Goal: Book appointment/travel/reservation

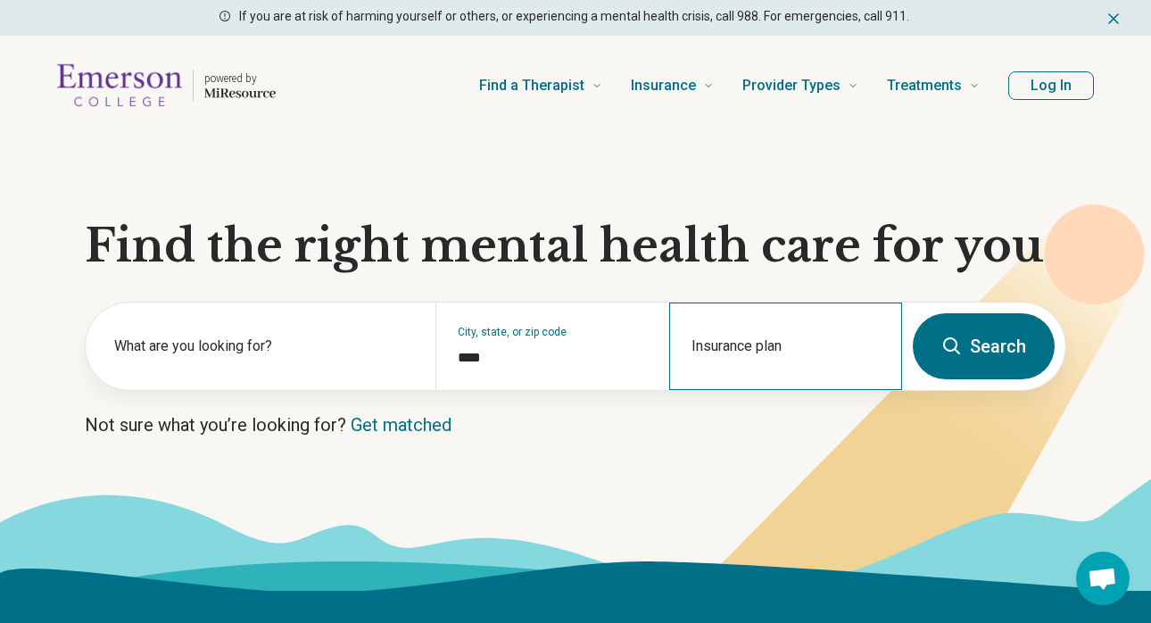
click at [733, 345] on div "Insurance plan" at bounding box center [785, 346] width 233 height 87
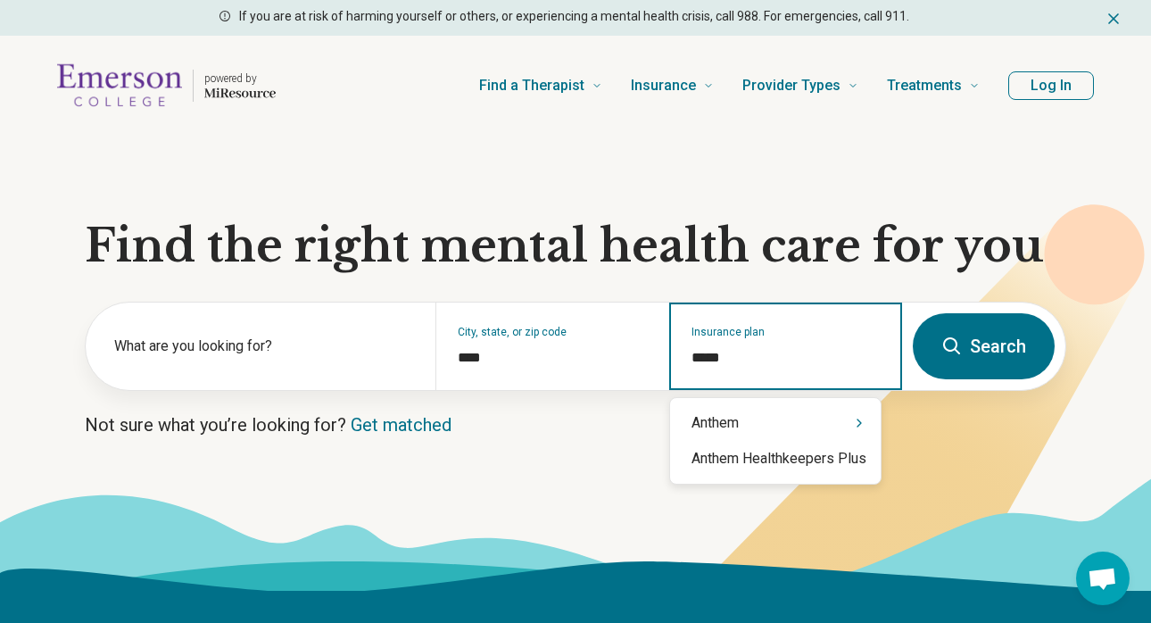
type input "******"
click at [777, 416] on div "Anthem" at bounding box center [775, 423] width 211 height 36
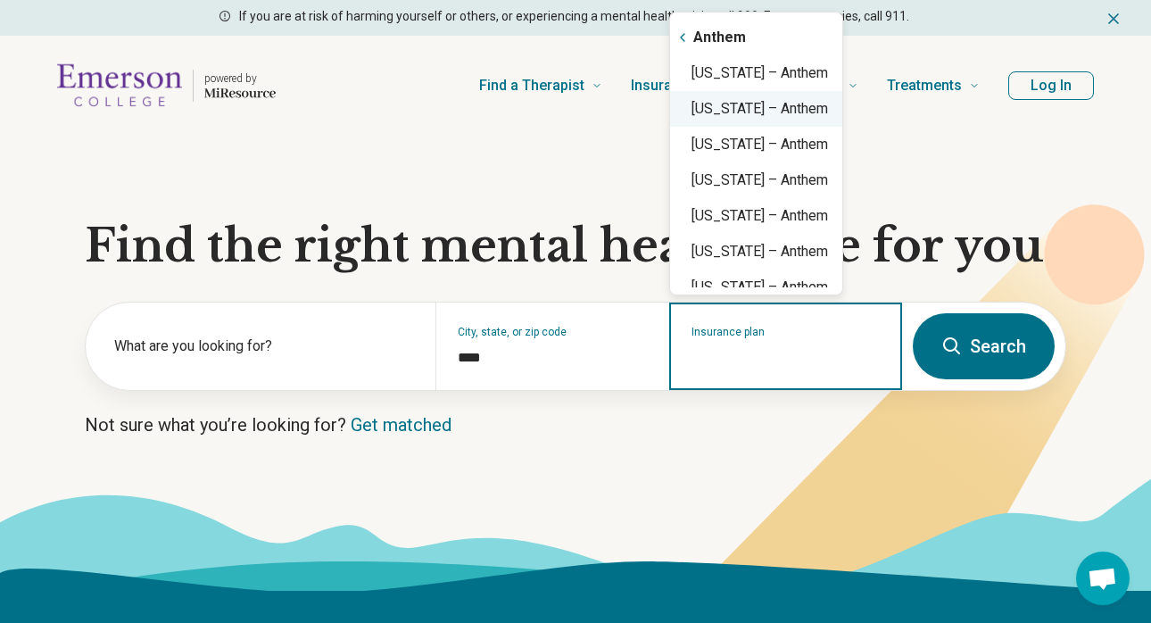
click at [798, 114] on div "[US_STATE] – Anthem" at bounding box center [756, 109] width 172 height 36
type input "**********"
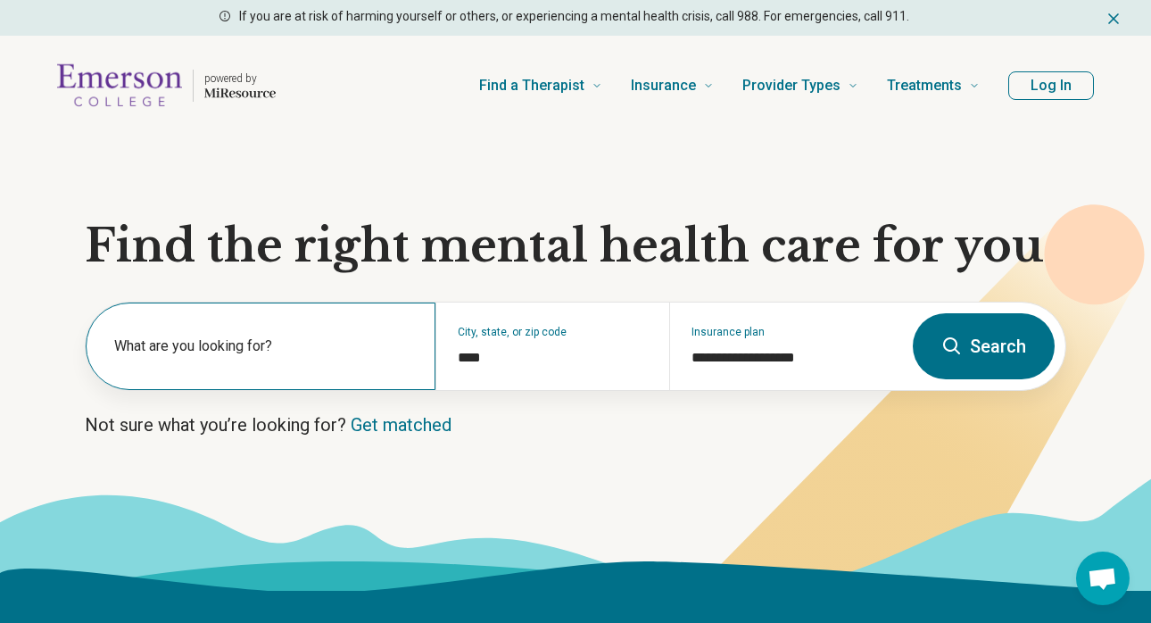
click at [229, 353] on label "What are you looking for?" at bounding box center [264, 346] width 300 height 21
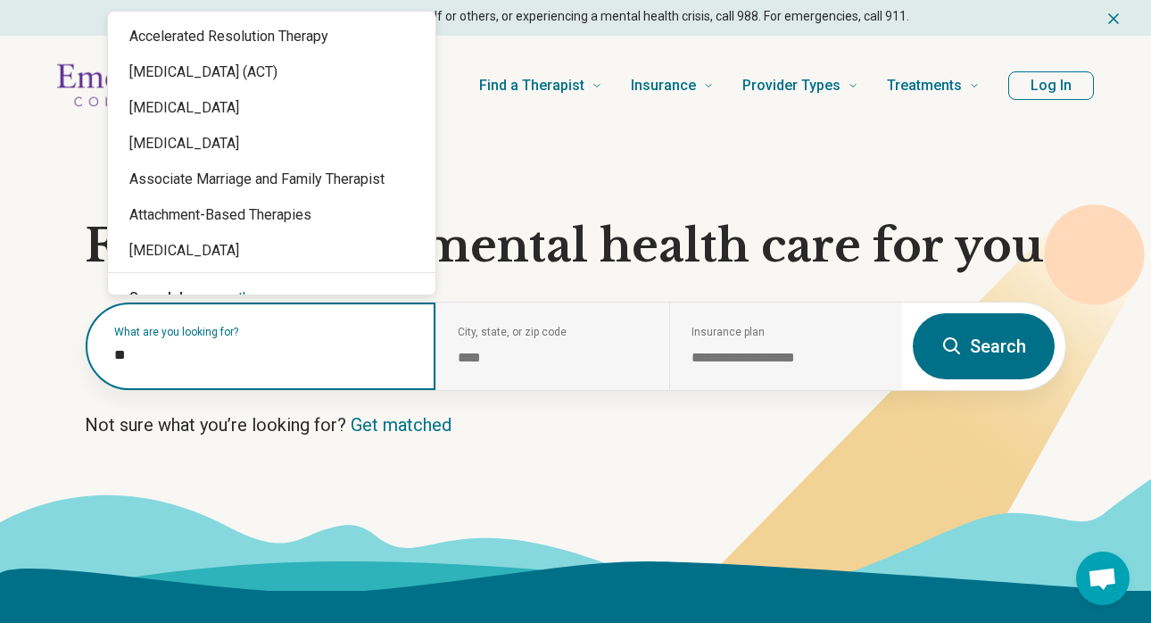
type input "*"
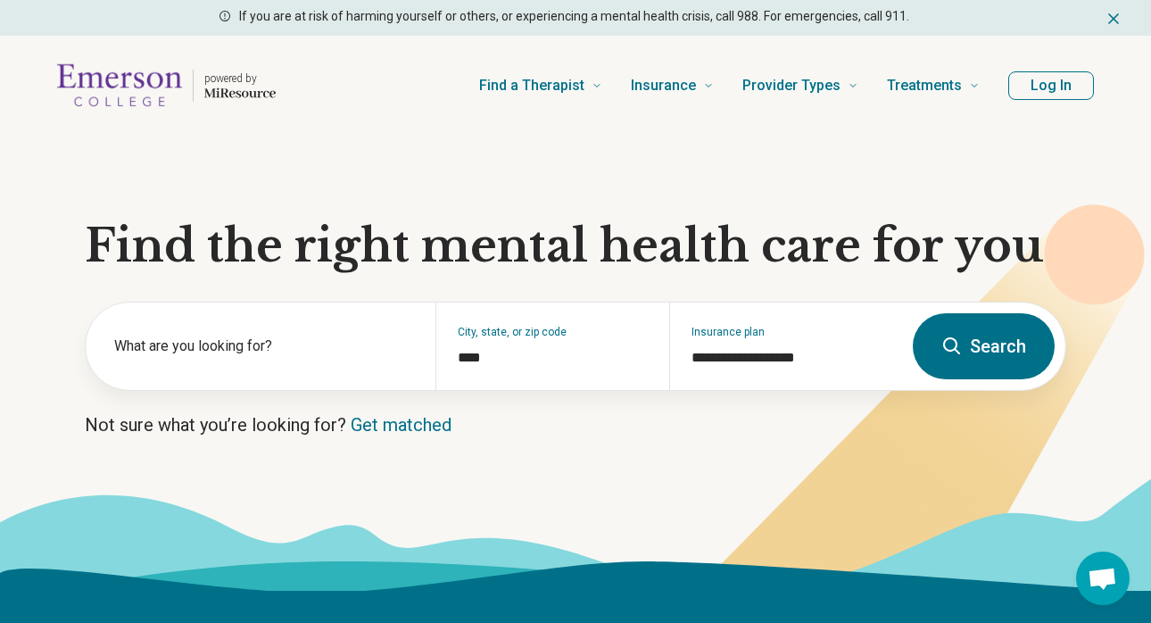
click at [468, 501] on icon at bounding box center [575, 533] width 1151 height 113
click at [388, 425] on link "Get matched" at bounding box center [401, 424] width 101 height 21
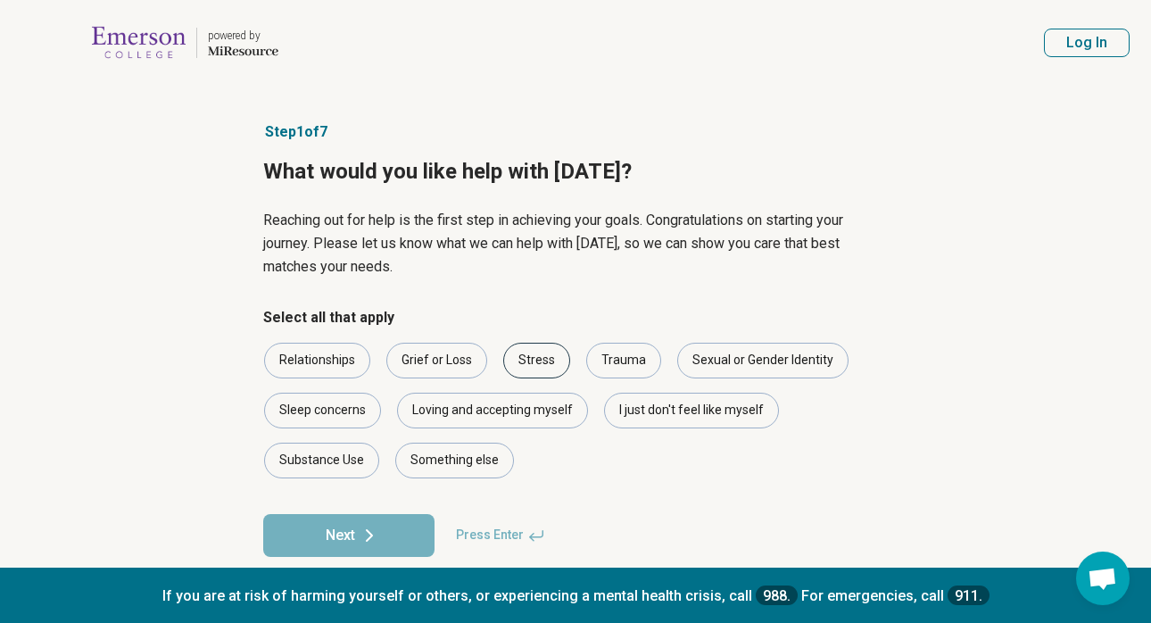
click at [541, 360] on div "Stress" at bounding box center [536, 361] width 67 height 36
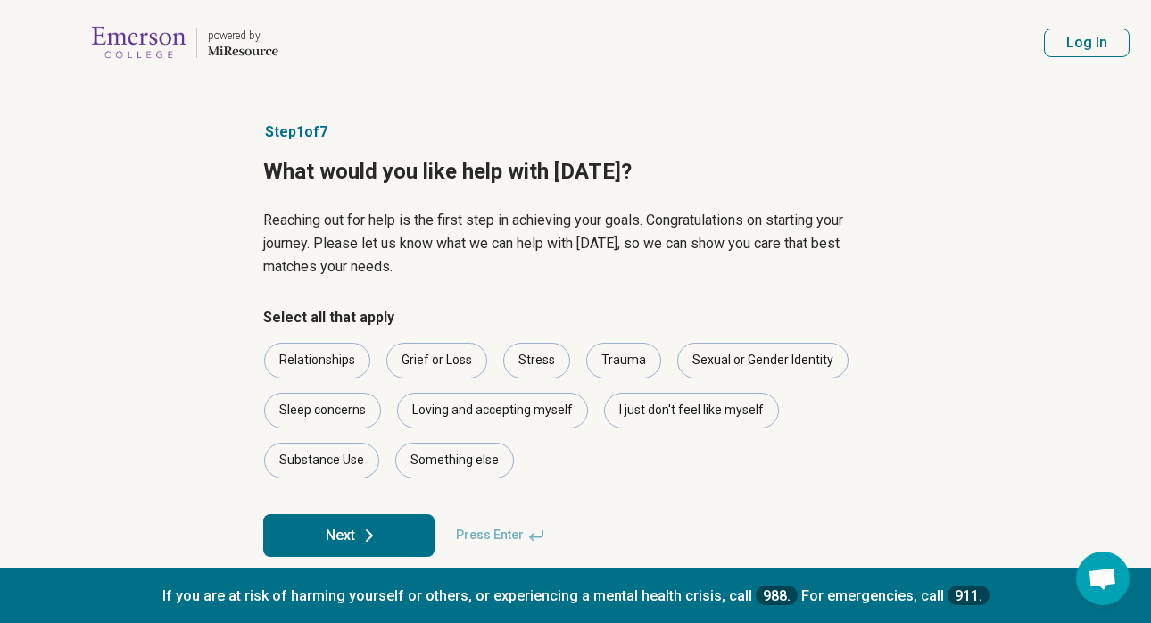
click at [377, 535] on icon at bounding box center [369, 535] width 21 height 21
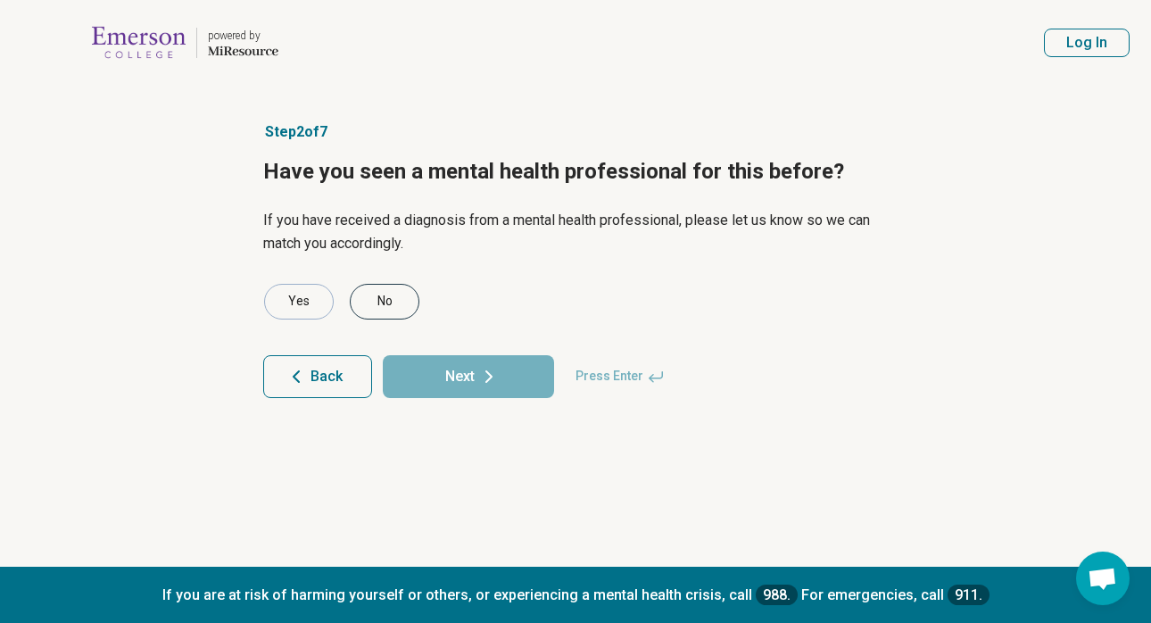
click at [393, 300] on div "No" at bounding box center [385, 302] width 70 height 36
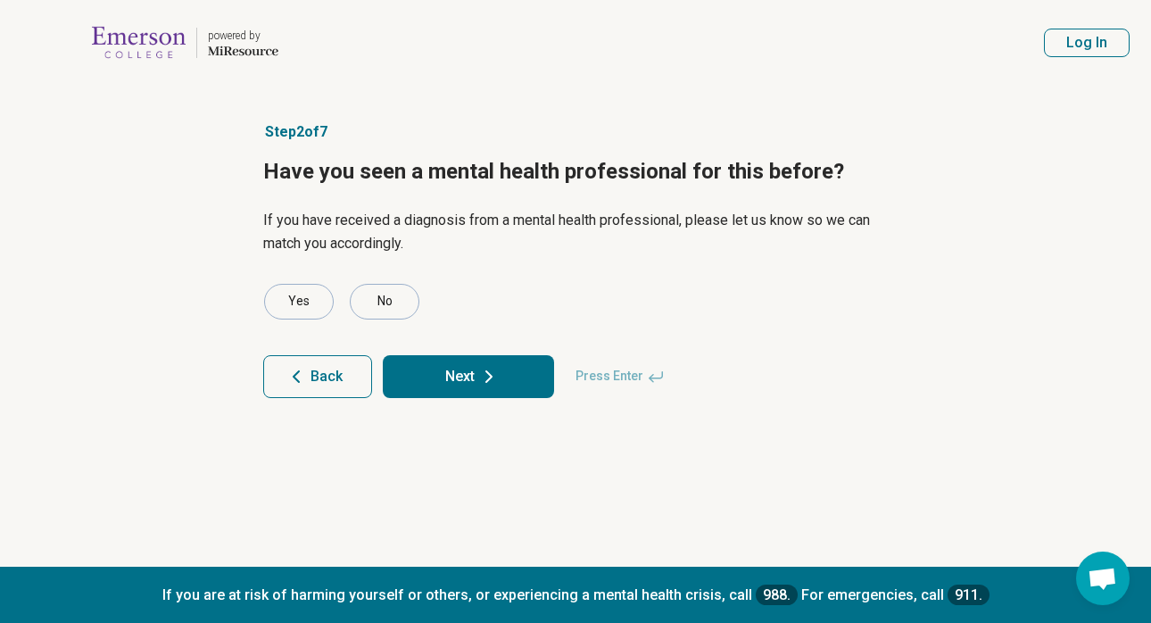
click at [474, 375] on button "Next" at bounding box center [468, 376] width 171 height 43
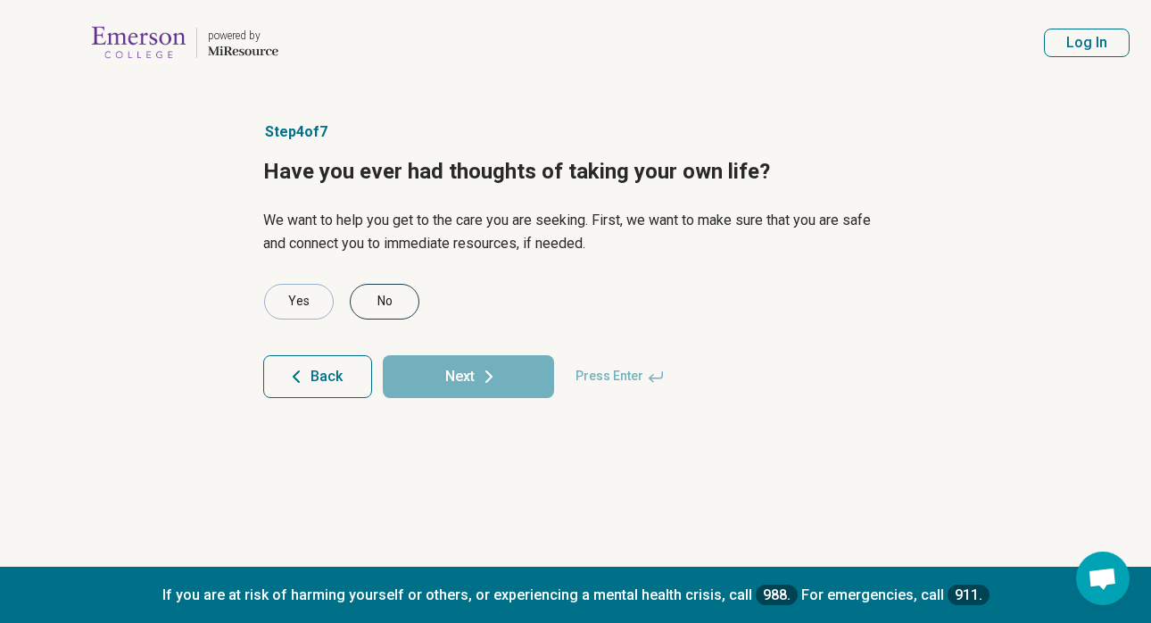
click at [402, 293] on div "No" at bounding box center [385, 302] width 70 height 36
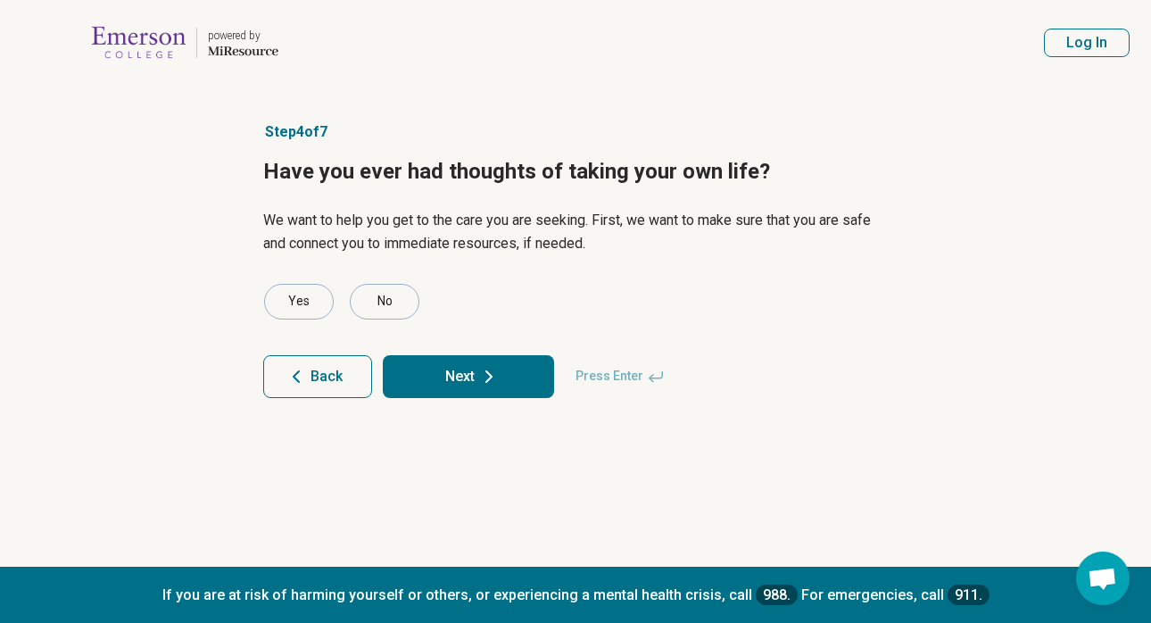
click at [439, 378] on button "Next" at bounding box center [468, 376] width 171 height 43
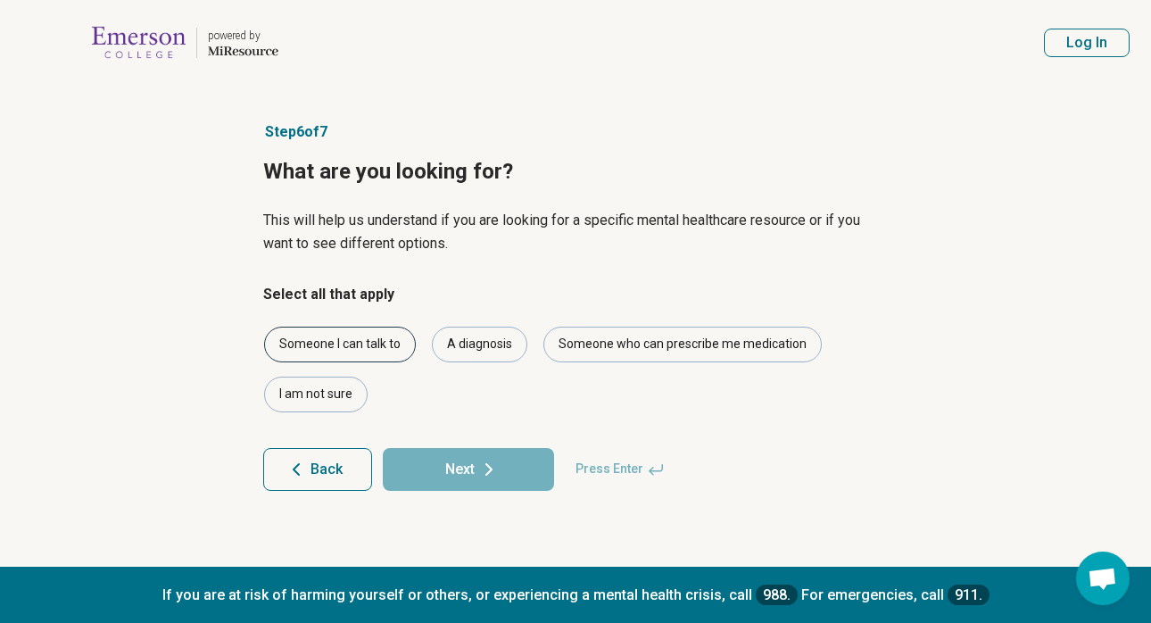
click at [370, 334] on div "Someone I can talk to" at bounding box center [340, 345] width 152 height 36
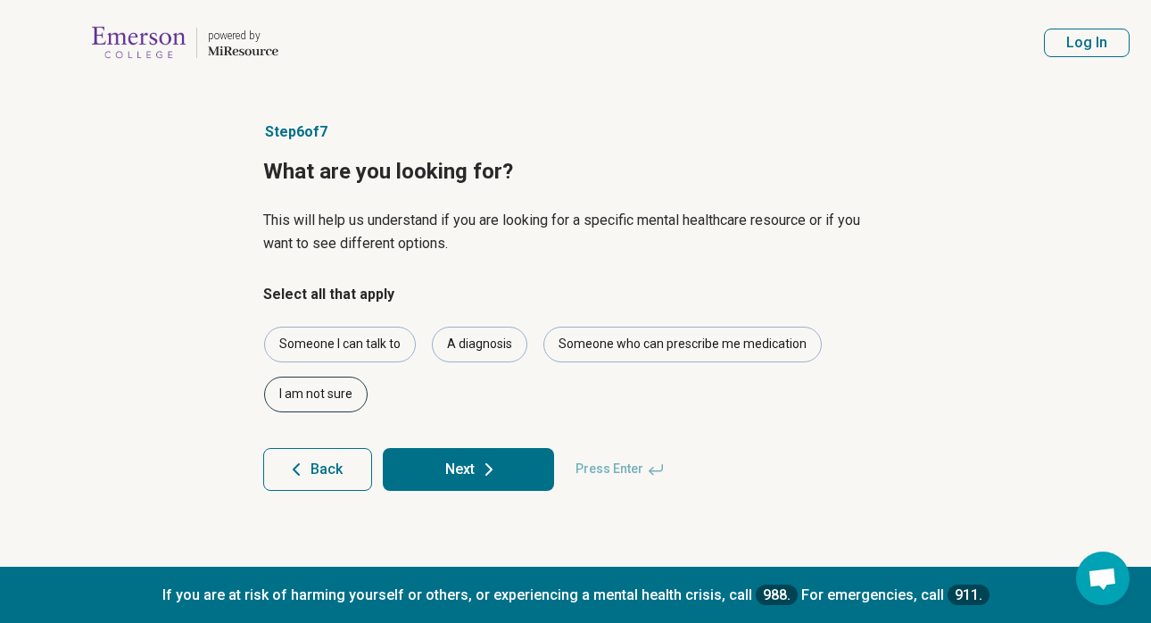
click at [332, 396] on div "I am not sure" at bounding box center [316, 395] width 104 height 36
click at [430, 468] on button "Next" at bounding box center [468, 469] width 171 height 43
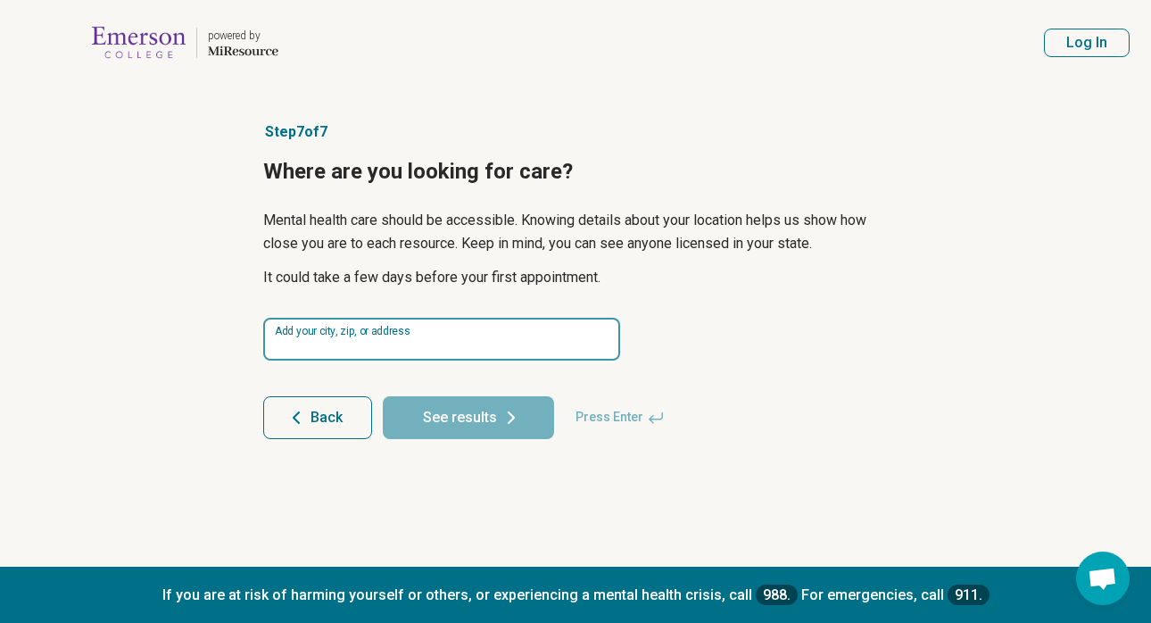
click at [405, 337] on input at bounding box center [441, 339] width 357 height 43
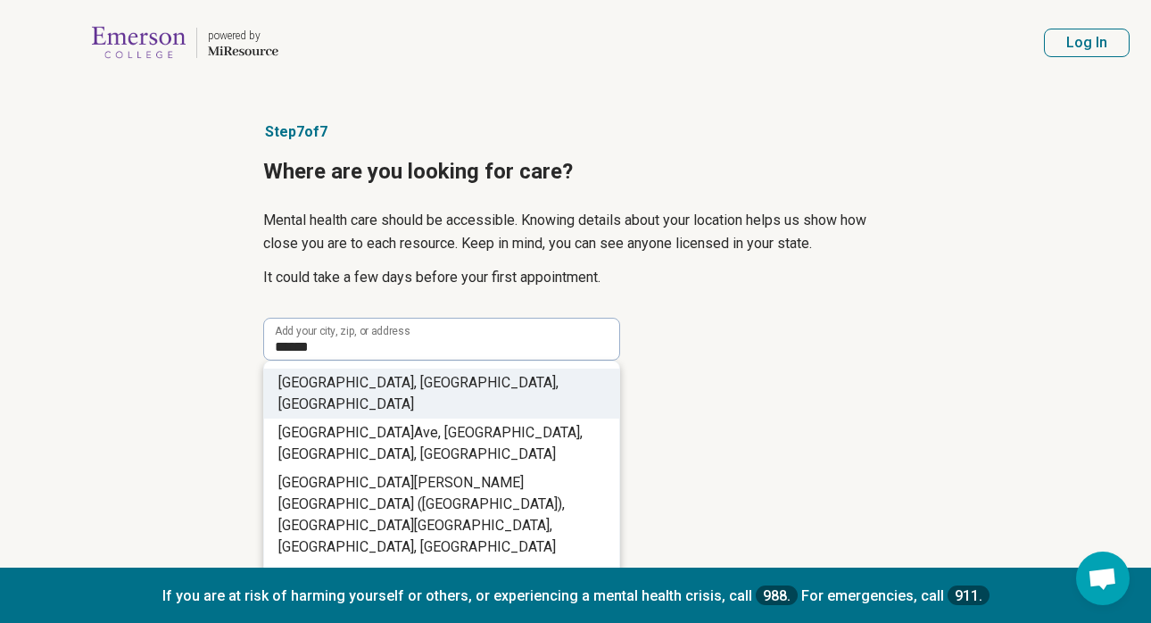
drag, startPoint x: 405, startPoint y: 337, endPoint x: 411, endPoint y: 384, distance: 46.8
click at [411, 384] on li "[GEOGRAPHIC_DATA] , [GEOGRAPHIC_DATA], [GEOGRAPHIC_DATA]" at bounding box center [441, 394] width 355 height 50
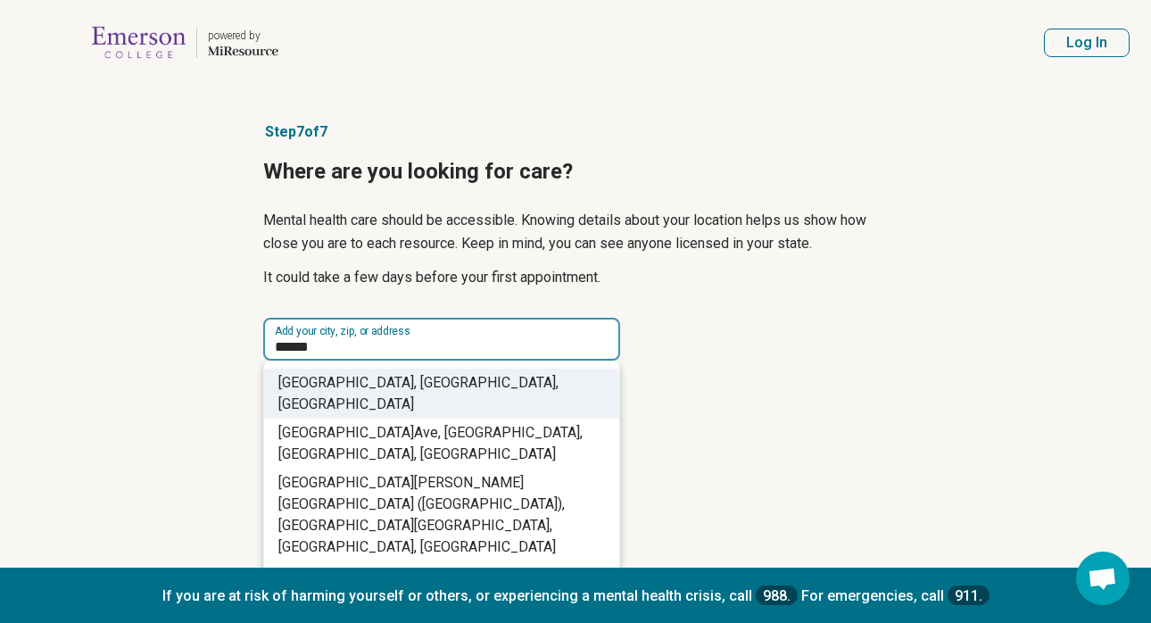
type input "**********"
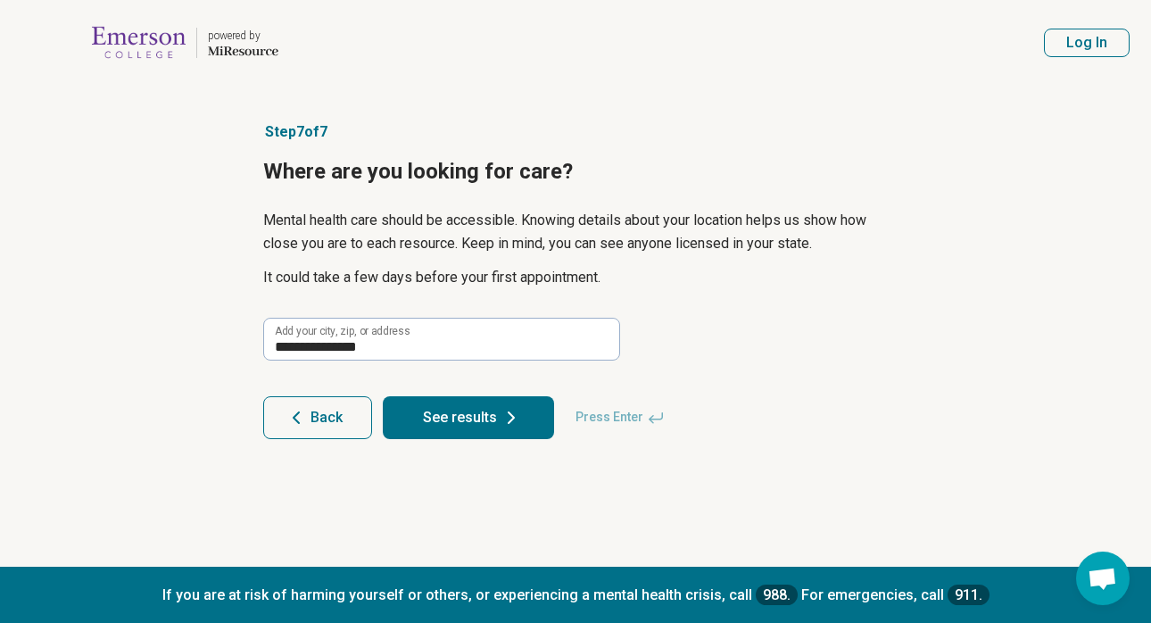
click at [440, 414] on button "See results" at bounding box center [468, 417] width 171 height 43
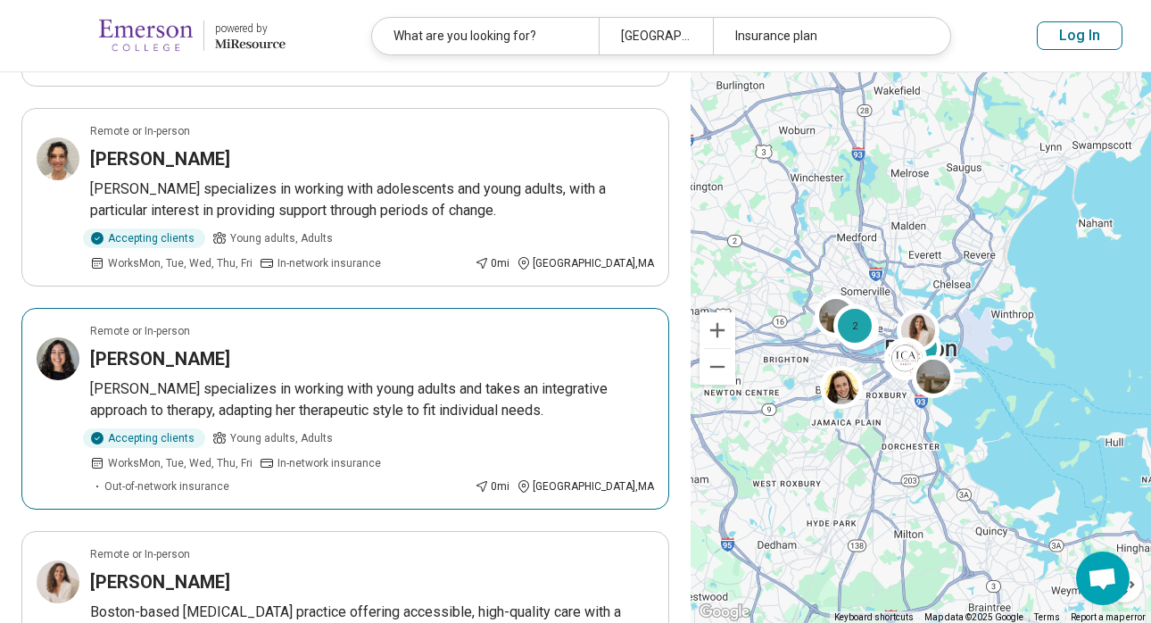
scroll to position [377, 0]
click at [211, 345] on h3 "[PERSON_NAME]" at bounding box center [160, 357] width 140 height 25
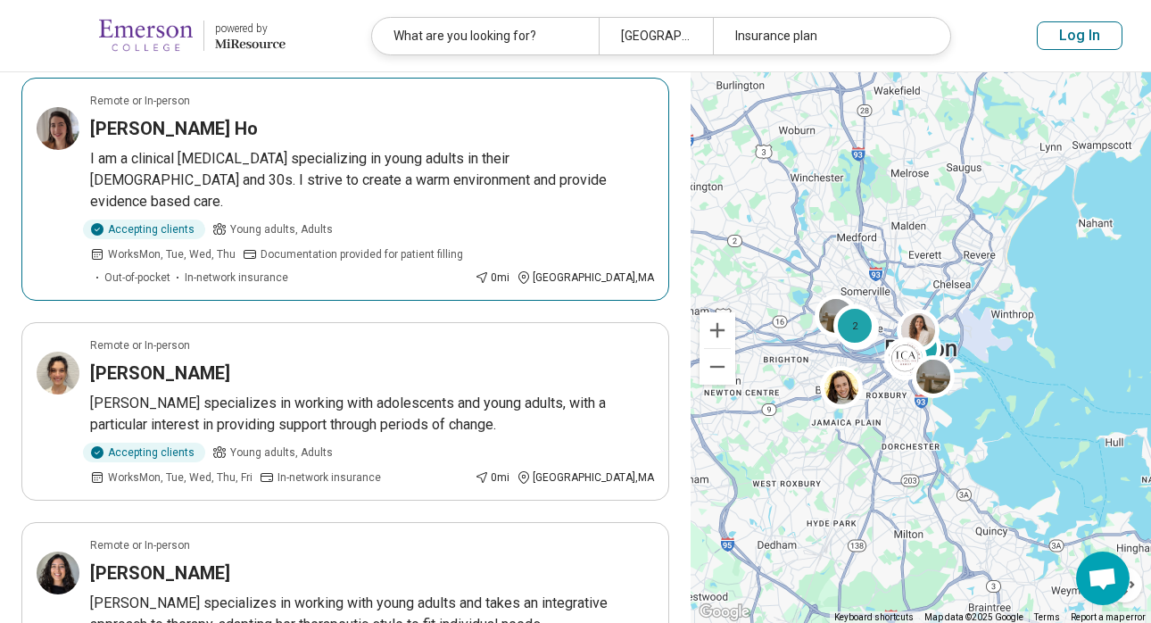
scroll to position [172, 0]
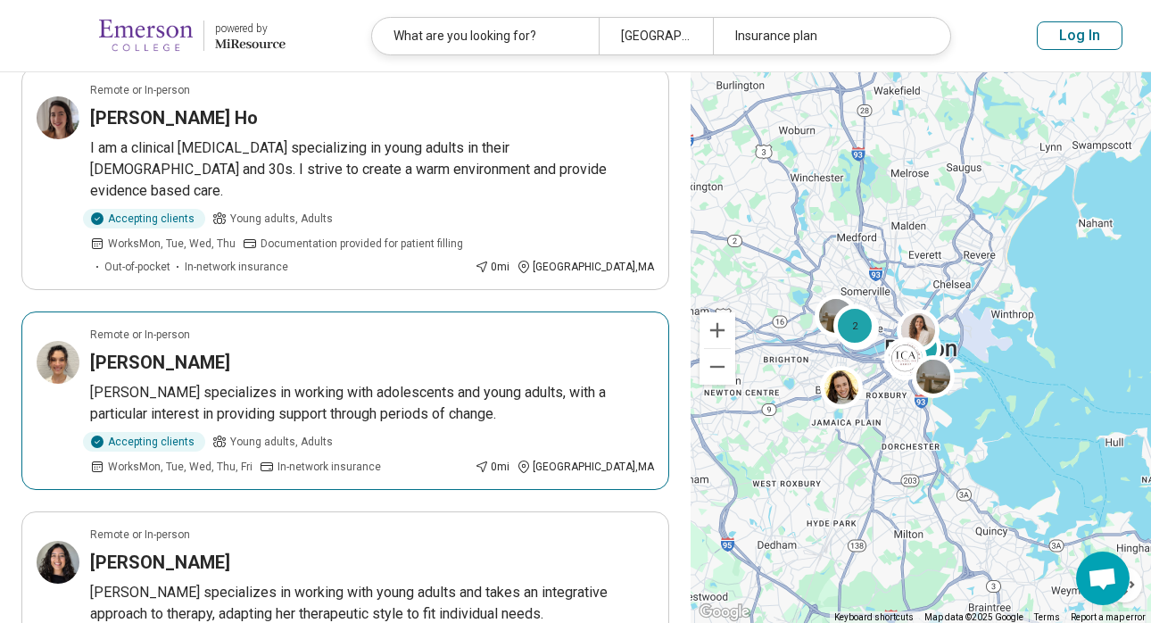
click at [167, 350] on h3 "[PERSON_NAME]" at bounding box center [160, 362] width 140 height 25
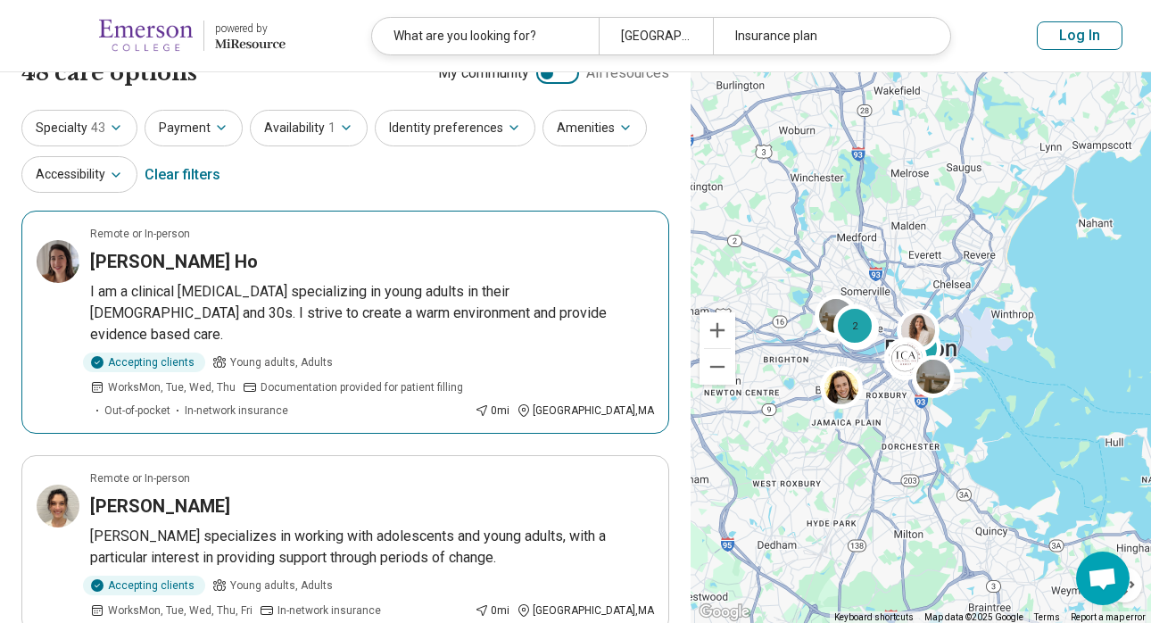
scroll to position [55, 0]
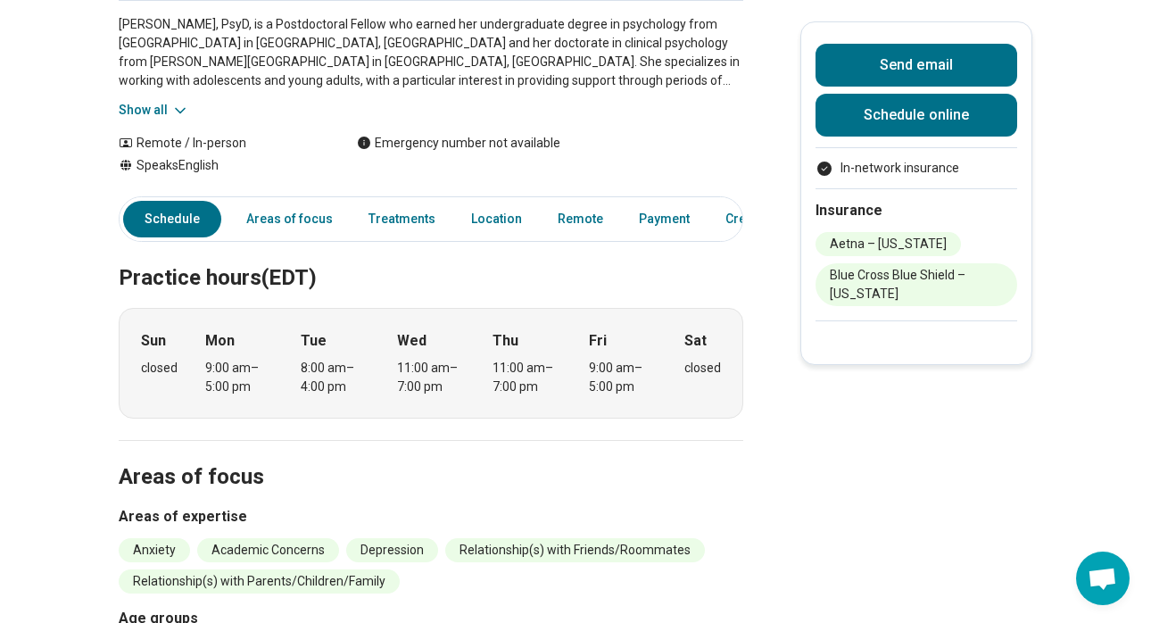
scroll to position [262, 0]
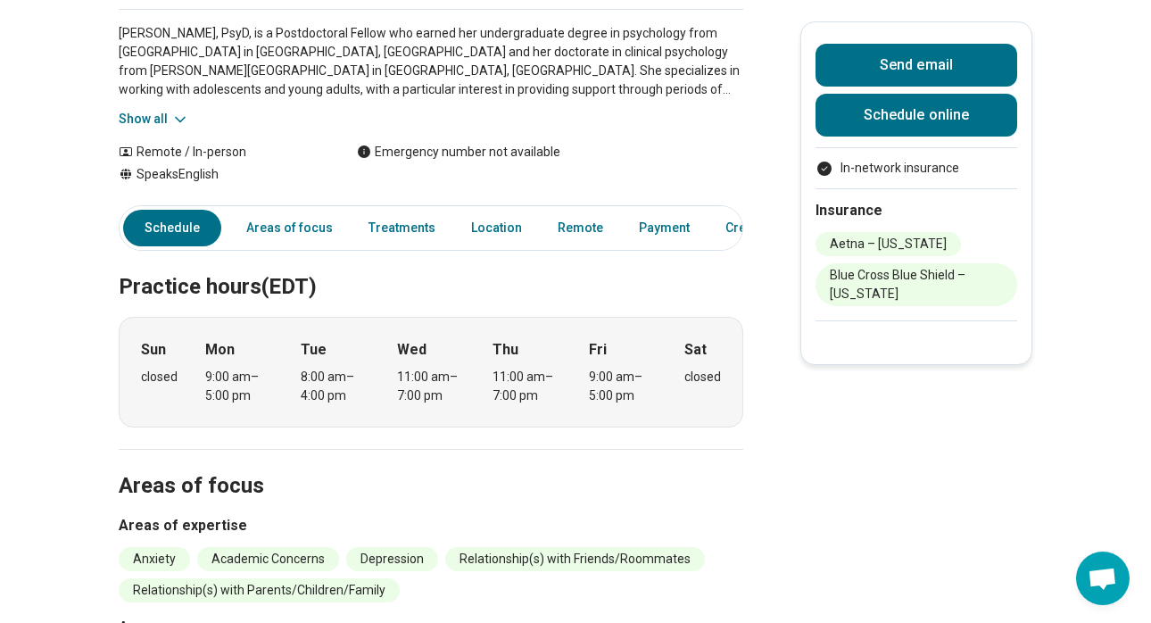
click at [912, 123] on link "Schedule online" at bounding box center [917, 115] width 202 height 43
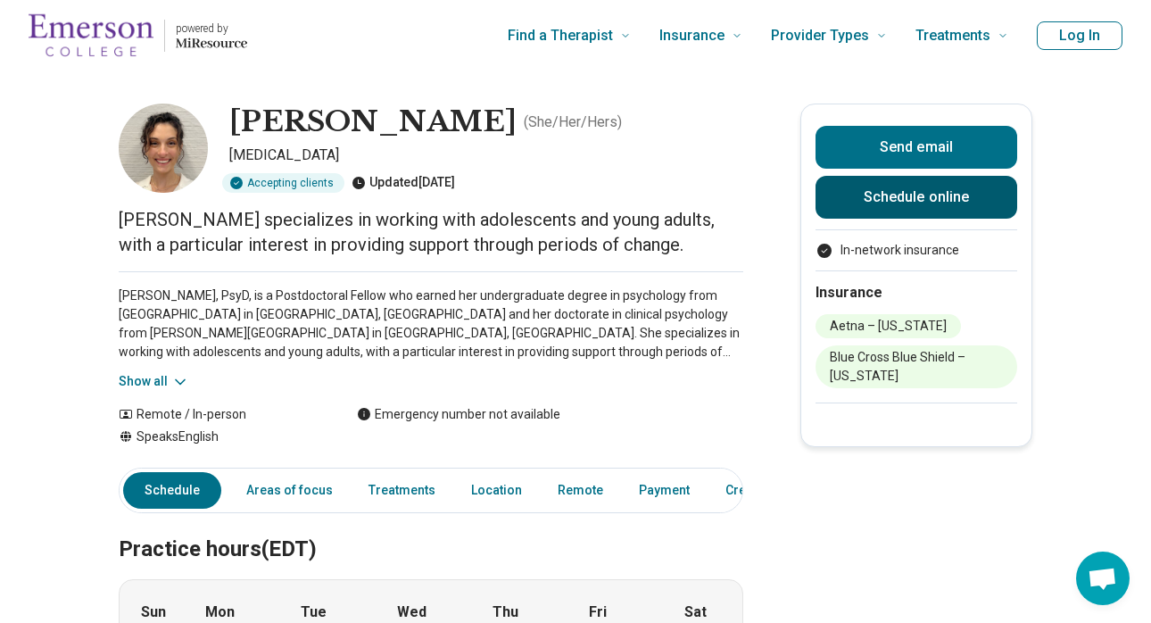
scroll to position [0, 0]
click at [893, 197] on link "Schedule online" at bounding box center [917, 197] width 202 height 43
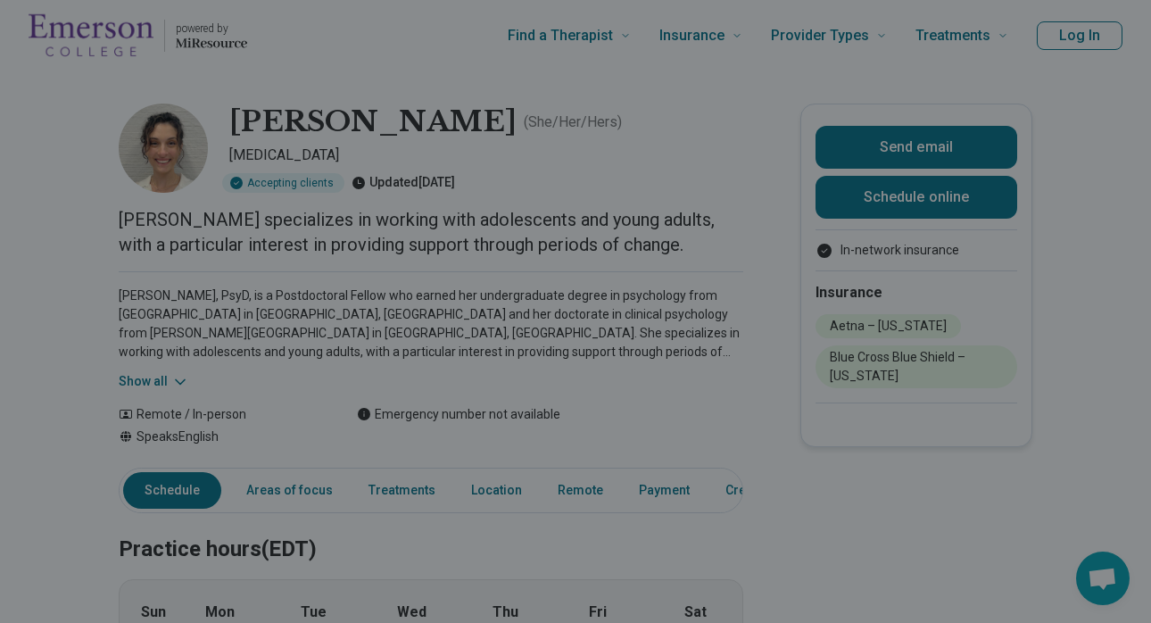
click at [76, 377] on div at bounding box center [575, 311] width 1151 height 623
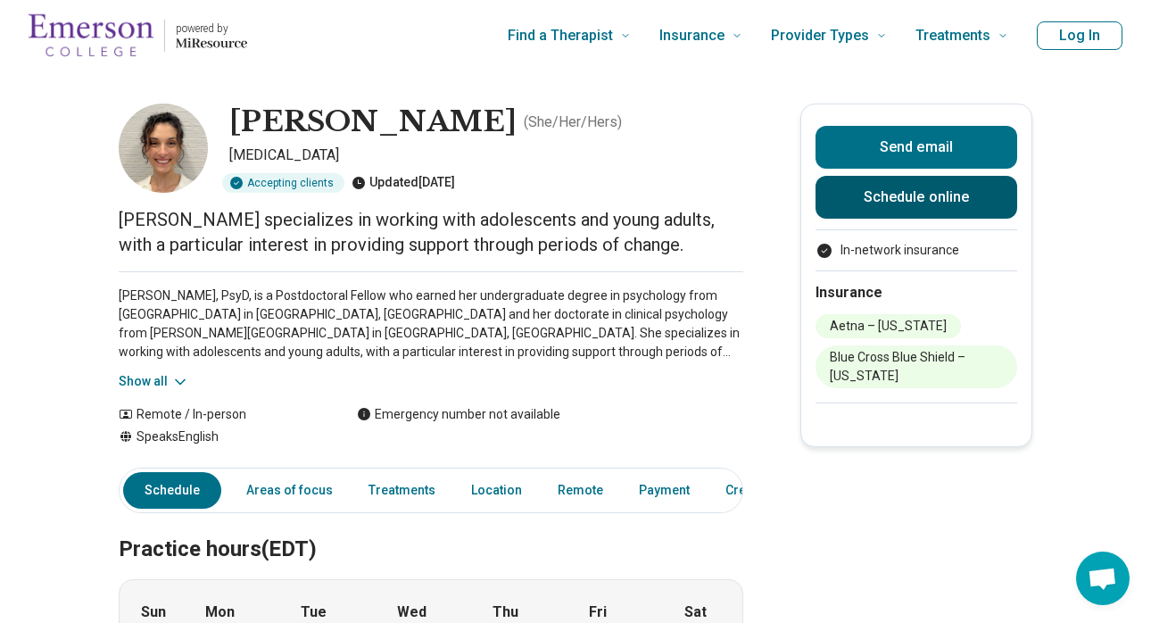
click at [965, 203] on link "Schedule online" at bounding box center [917, 197] width 202 height 43
